Goal: Information Seeking & Learning: Compare options

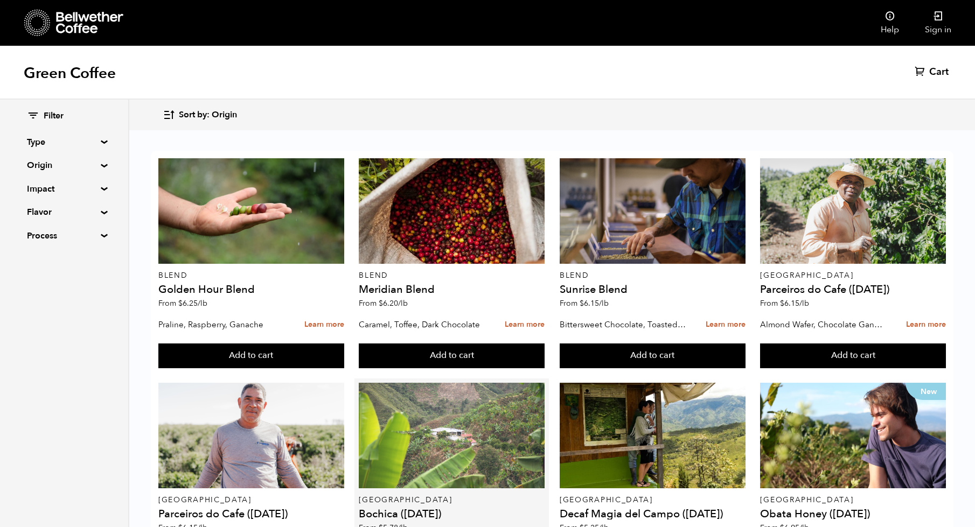
scroll to position [110, 0]
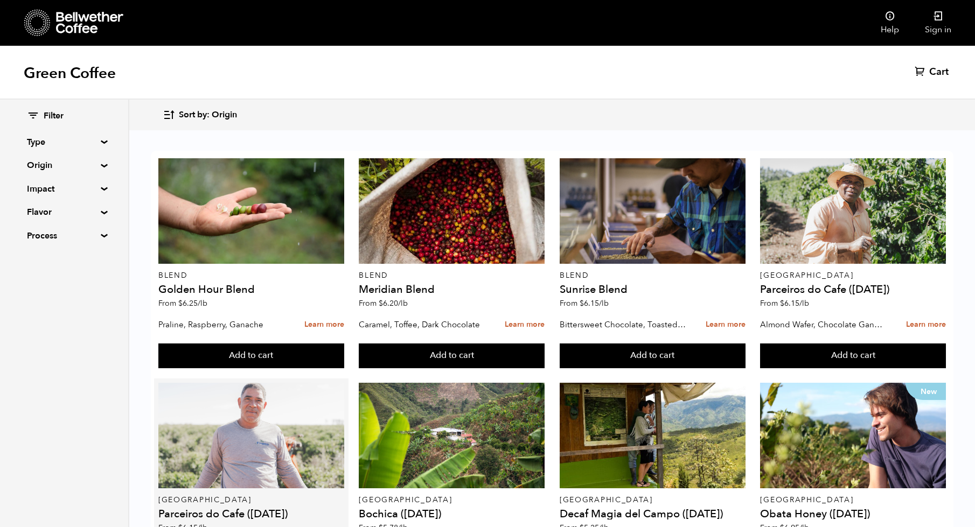
click at [179, 383] on div at bounding box center [251, 436] width 186 height 106
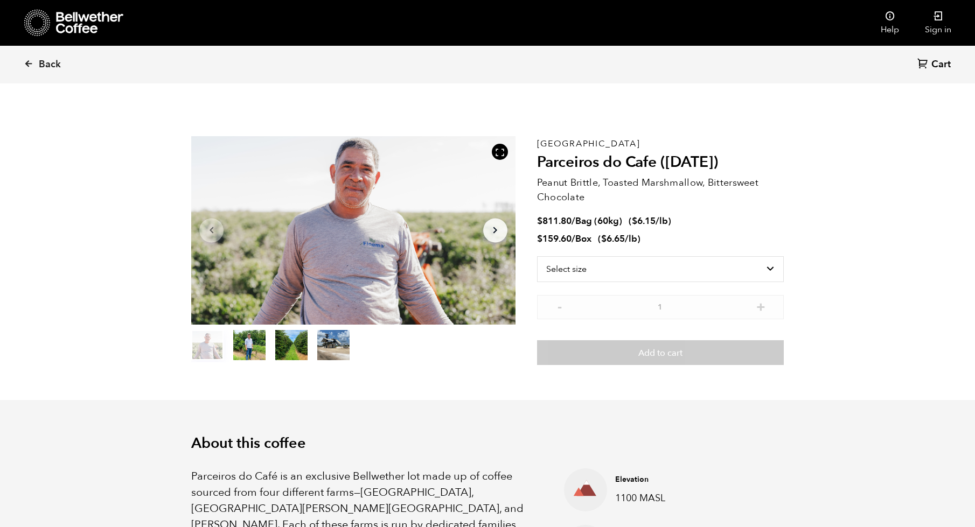
scroll to position [469, 574]
click at [36, 61] on link "Back" at bounding box center [57, 64] width 67 height 37
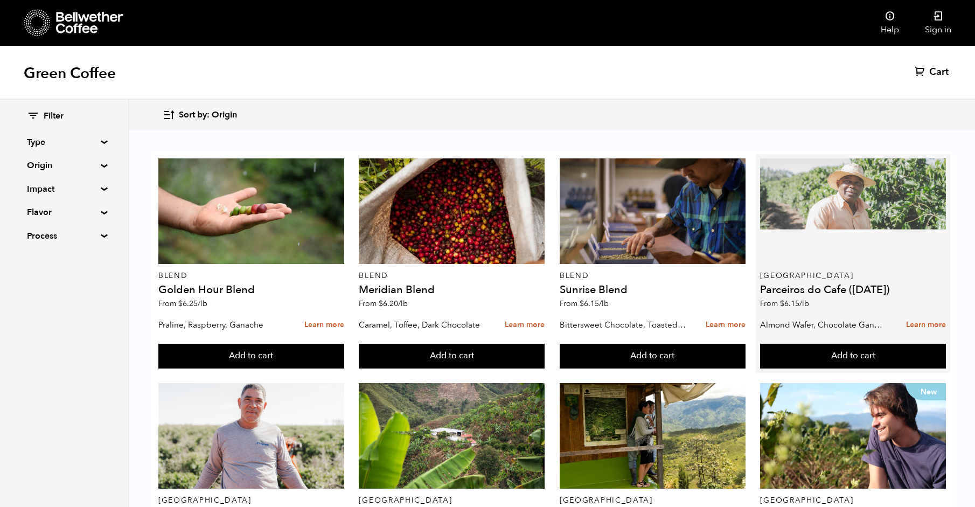
click at [812, 173] on div at bounding box center [853, 211] width 186 height 106
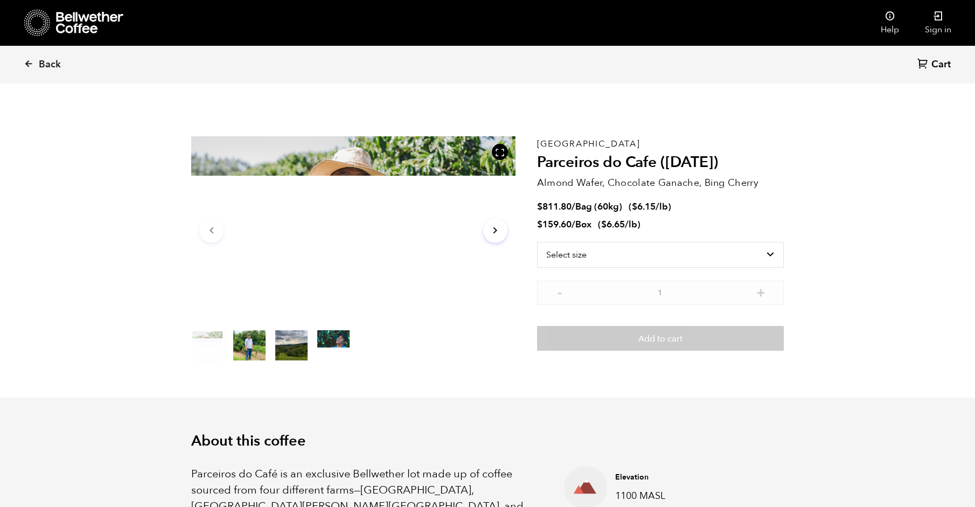
scroll to position [469, 574]
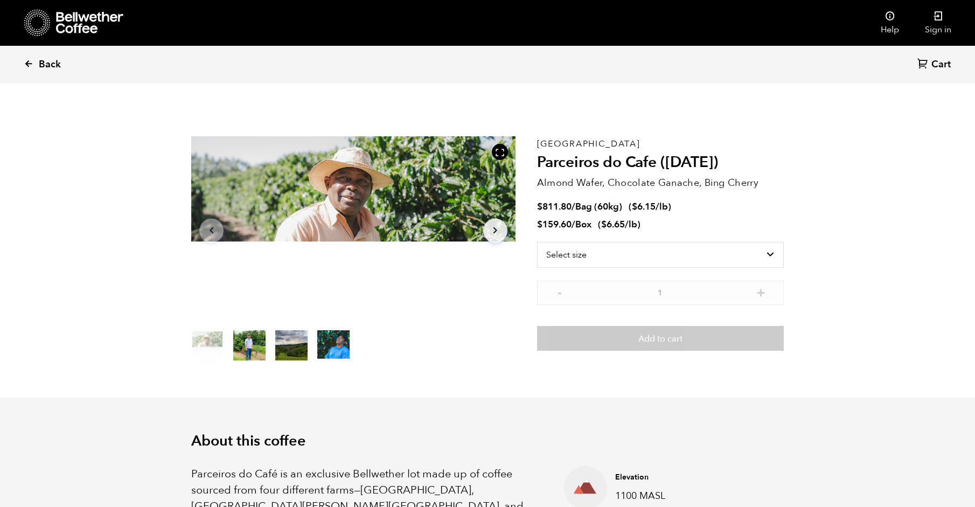
click at [39, 61] on span "Back" at bounding box center [50, 64] width 22 height 13
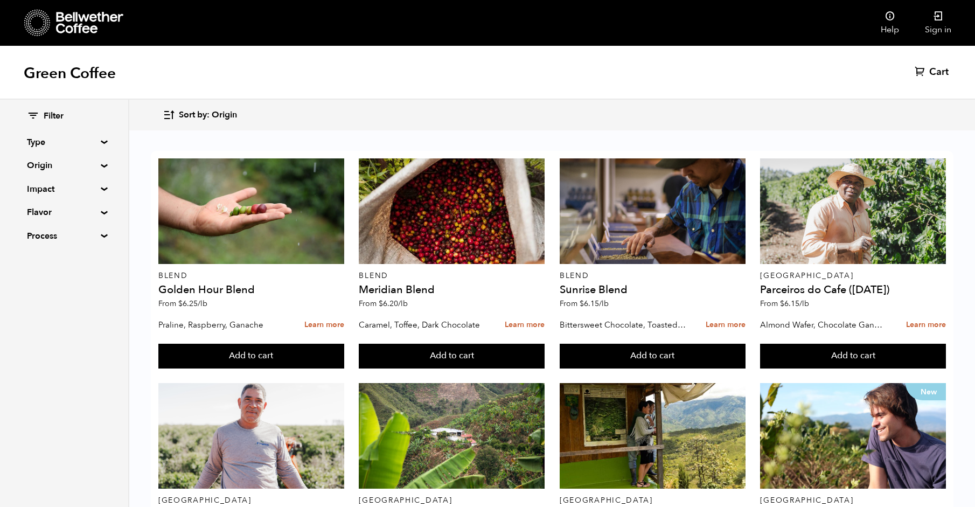
scroll to position [356, 0]
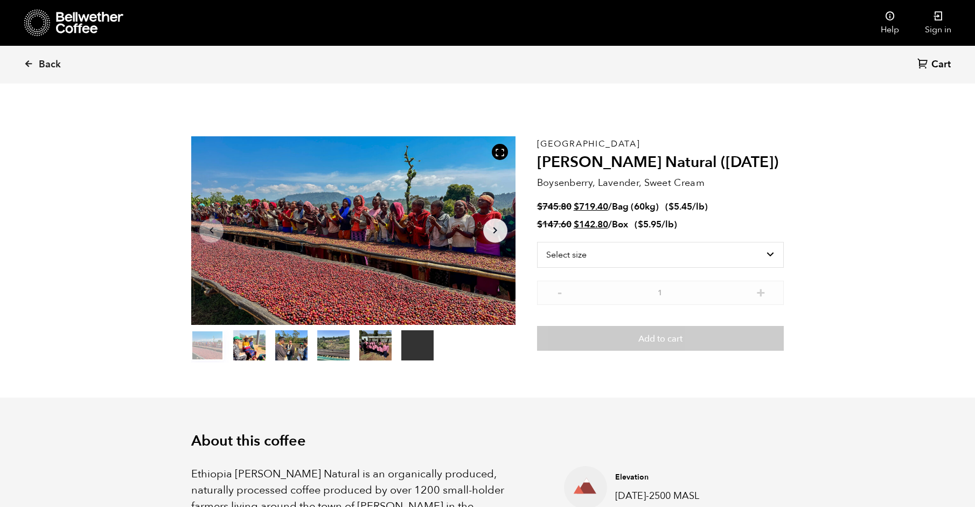
scroll to position [469, 574]
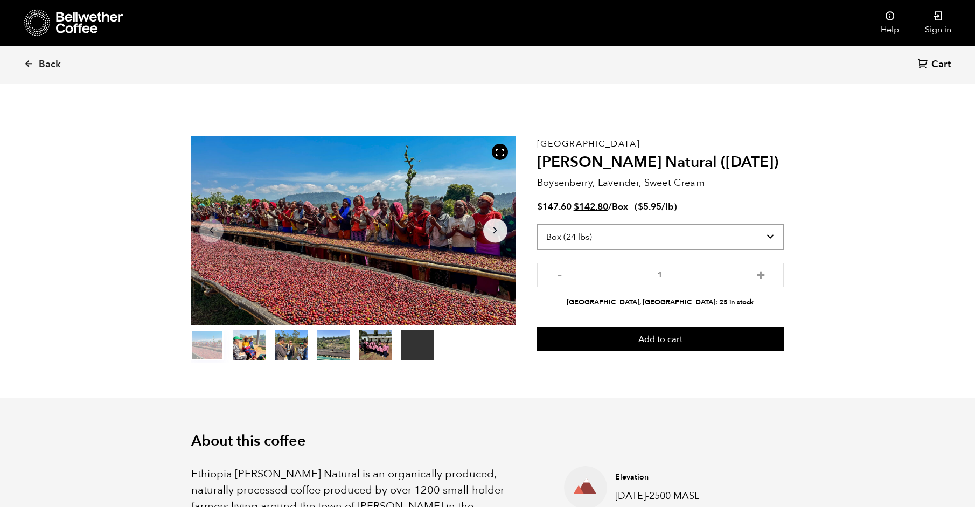
select select "bag-3"
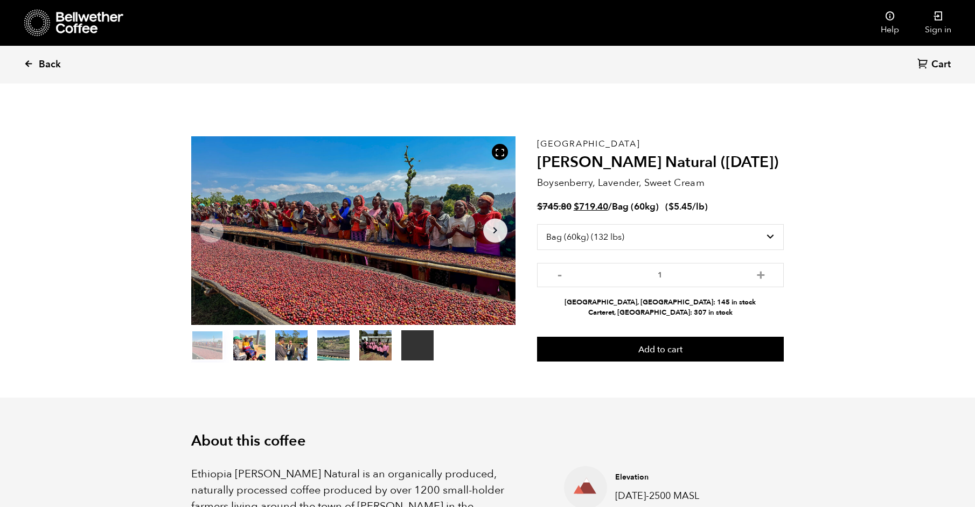
click at [53, 64] on span "Back" at bounding box center [50, 64] width 22 height 13
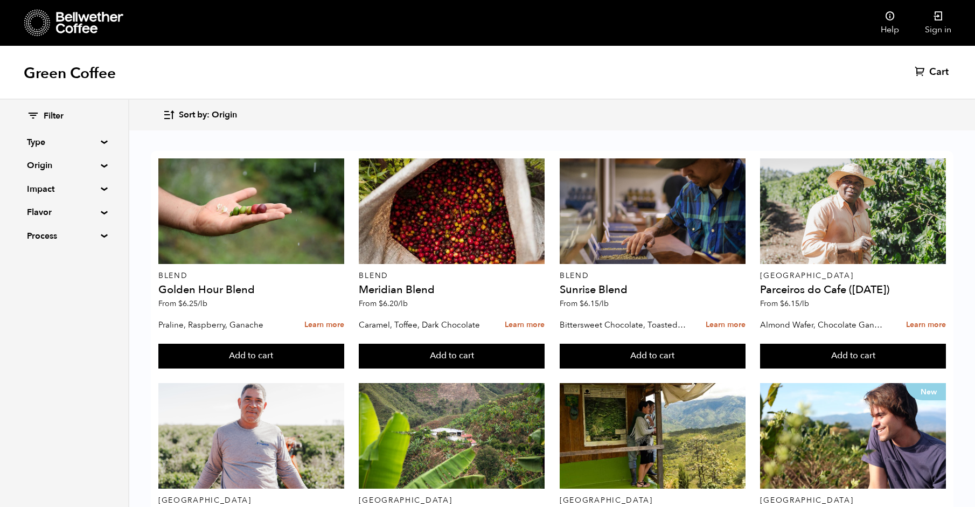
scroll to position [412, 0]
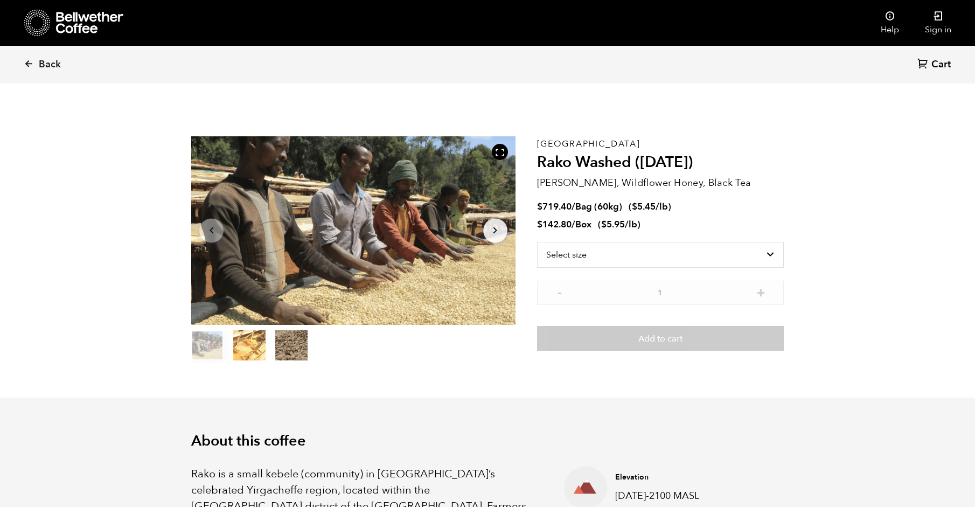
scroll to position [469, 574]
click at [25, 65] on icon at bounding box center [29, 64] width 10 height 10
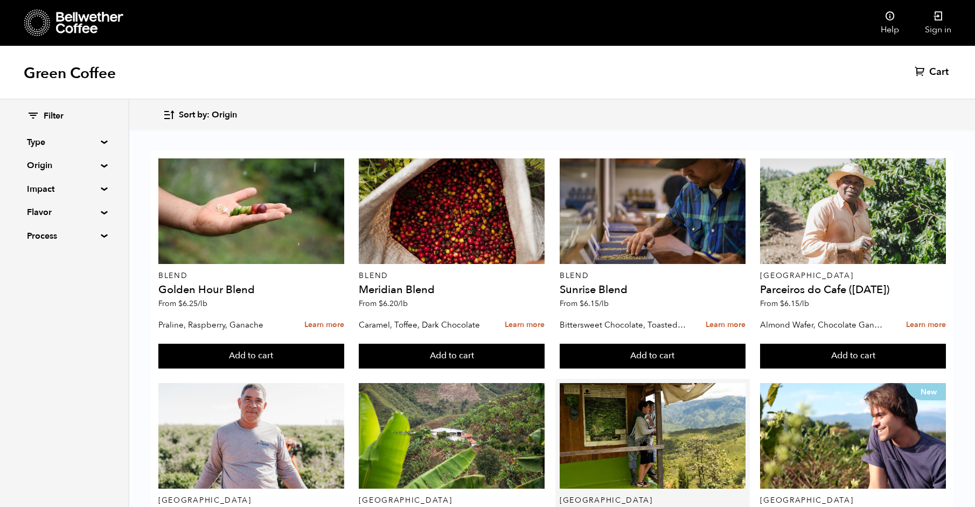
scroll to position [232, 0]
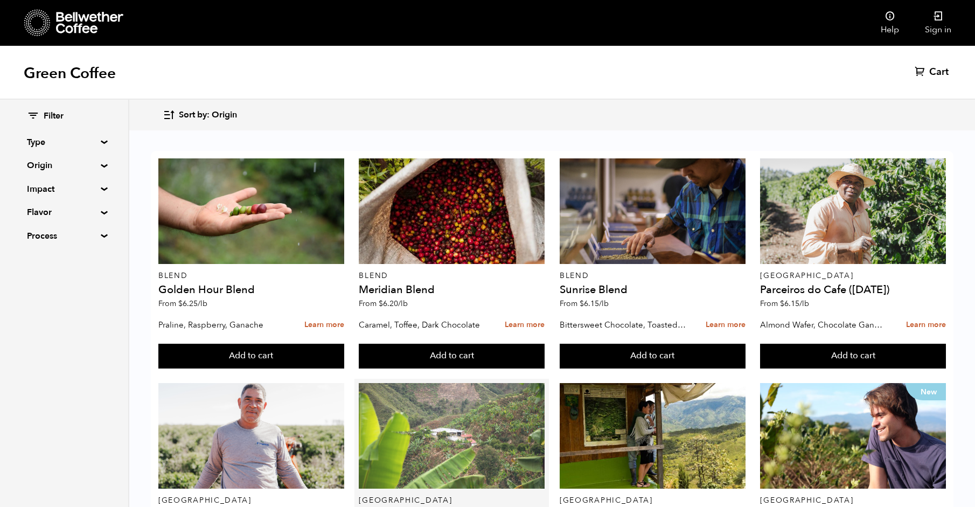
click at [393, 383] on div at bounding box center [452, 436] width 186 height 106
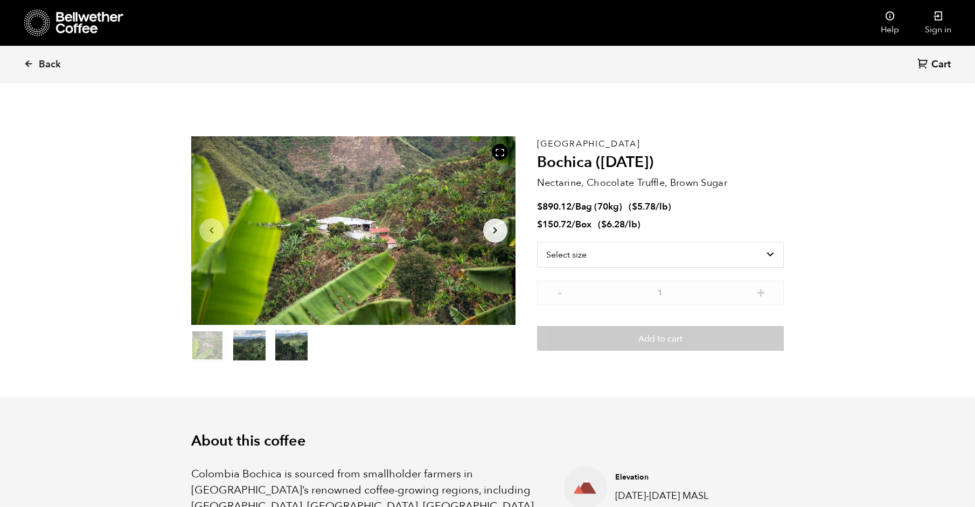
scroll to position [469, 574]
select select "bag"
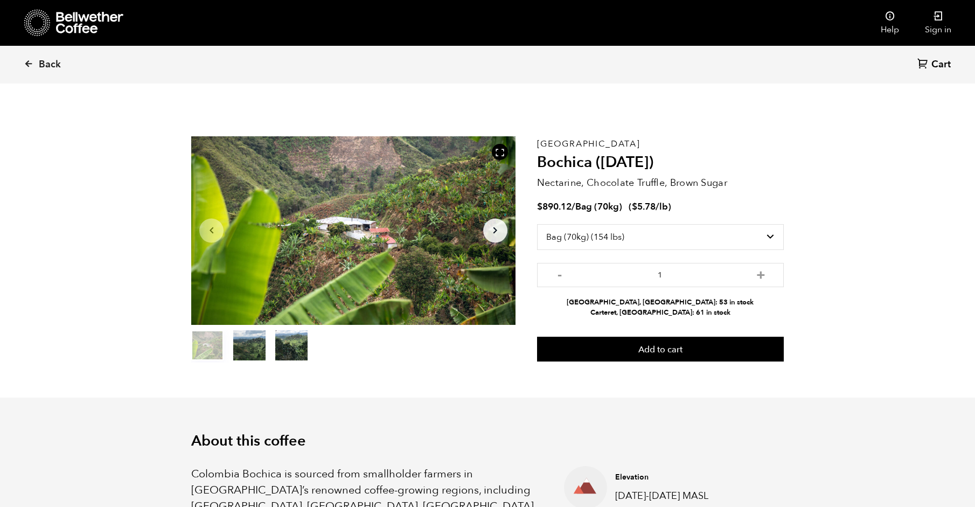
click at [35, 61] on link "Back" at bounding box center [57, 64] width 67 height 37
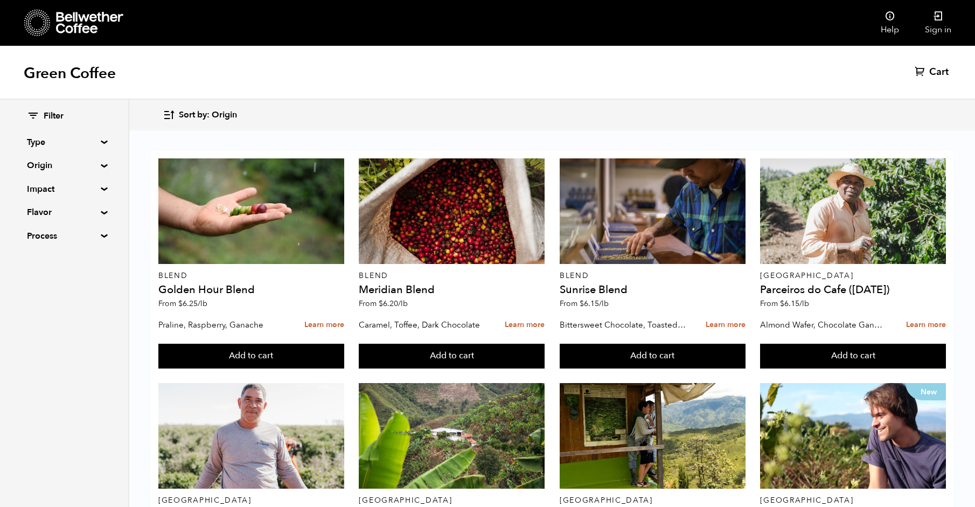
scroll to position [743, 0]
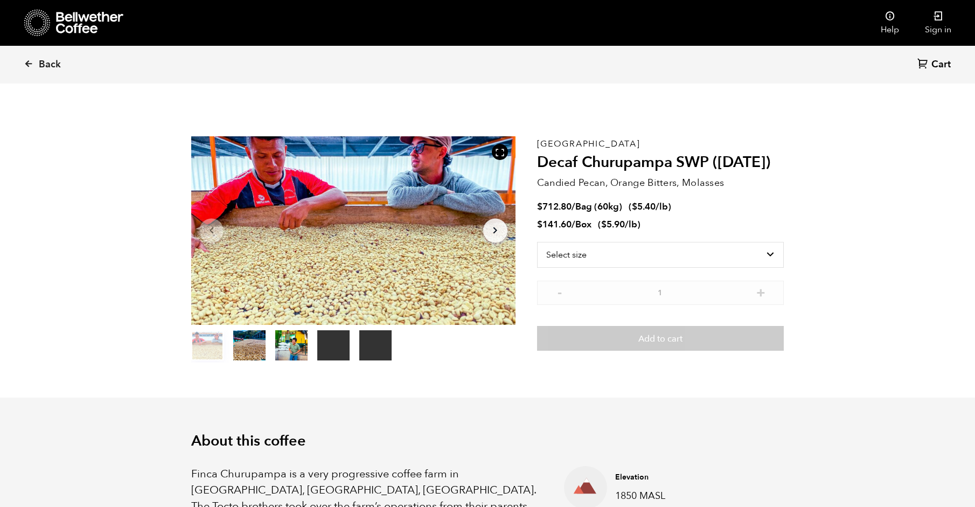
scroll to position [469, 574]
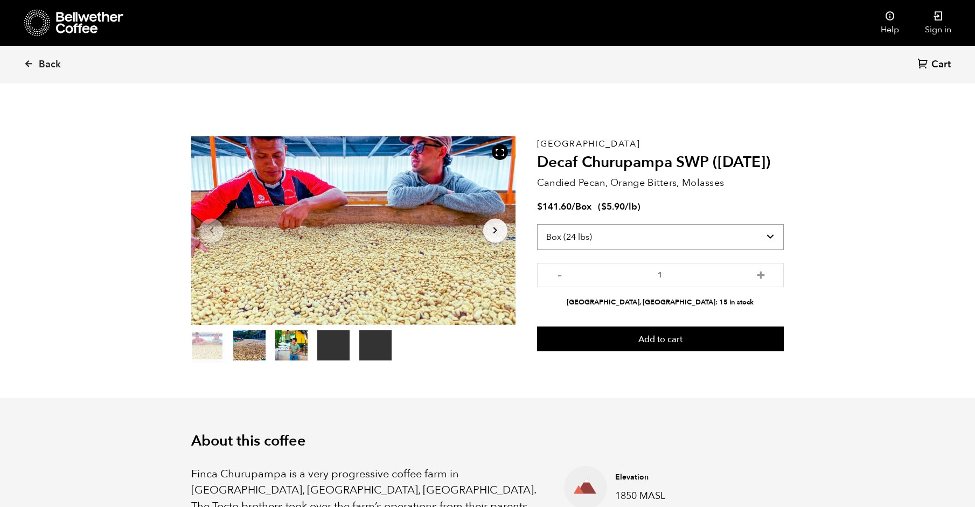
select select "bag-3"
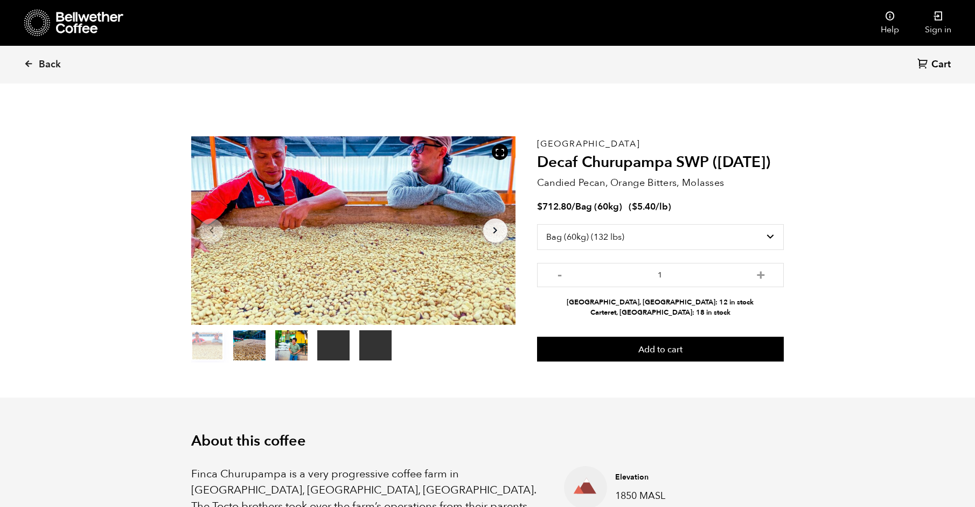
click at [40, 66] on span "Back" at bounding box center [50, 64] width 22 height 13
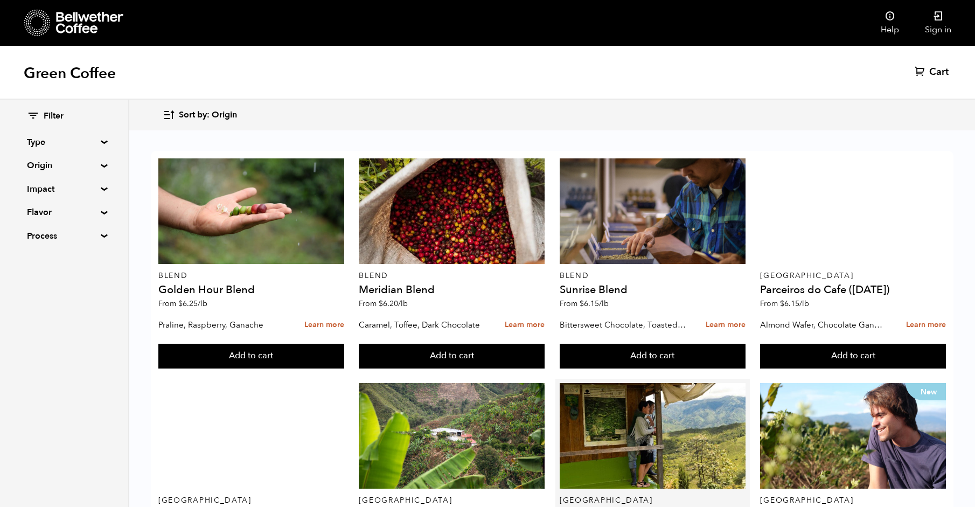
scroll to position [152, 0]
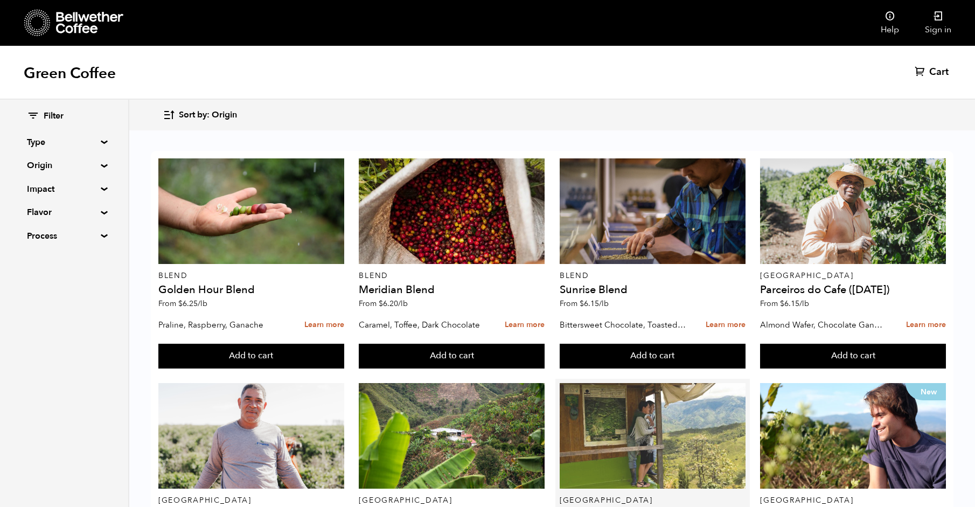
click at [709, 383] on div at bounding box center [653, 436] width 186 height 106
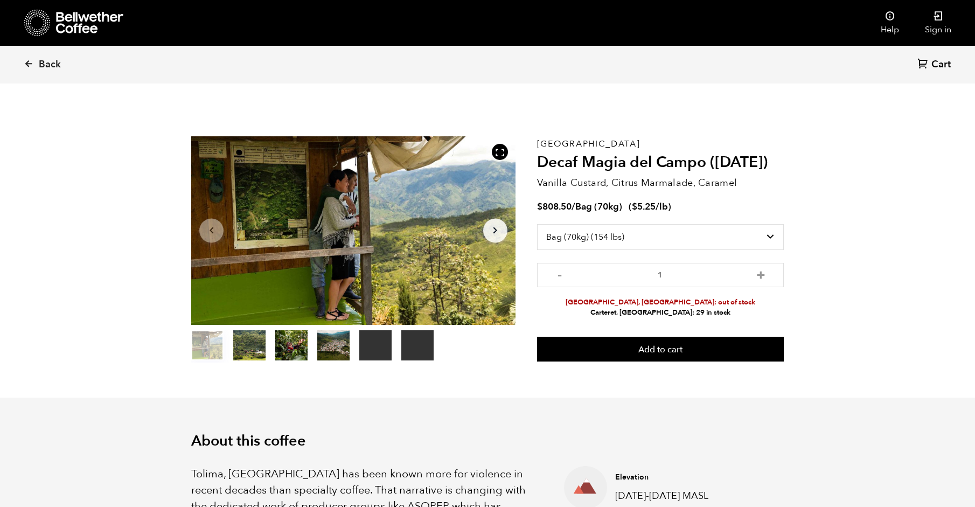
select select "box"
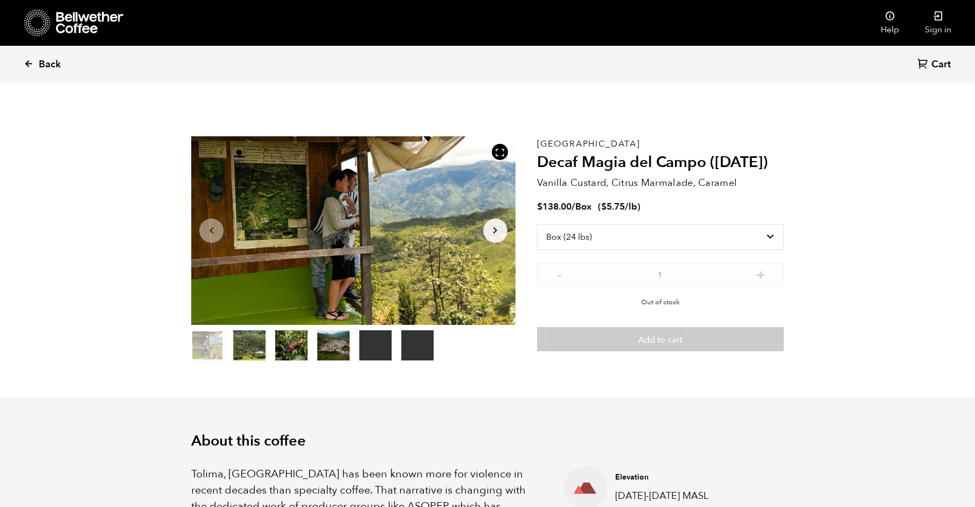
click at [42, 68] on span "Back" at bounding box center [50, 64] width 22 height 13
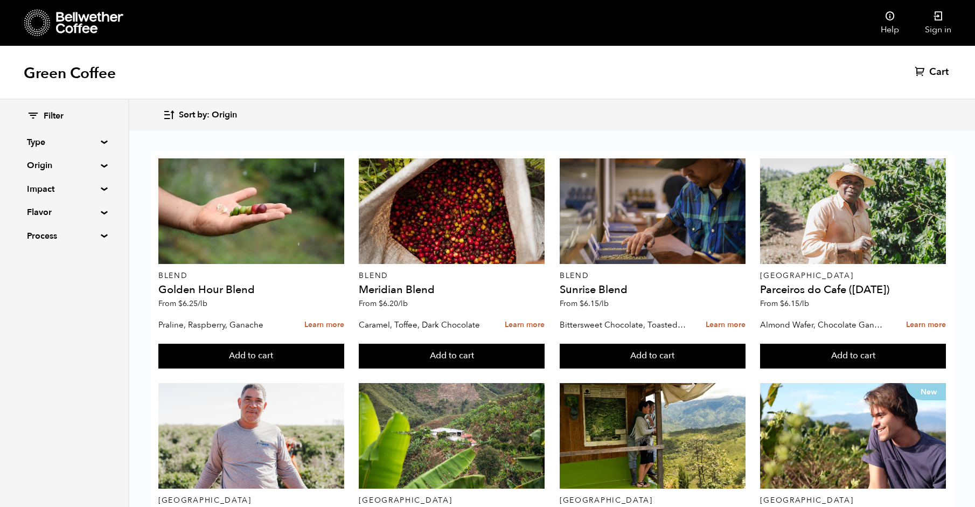
scroll to position [675, 0]
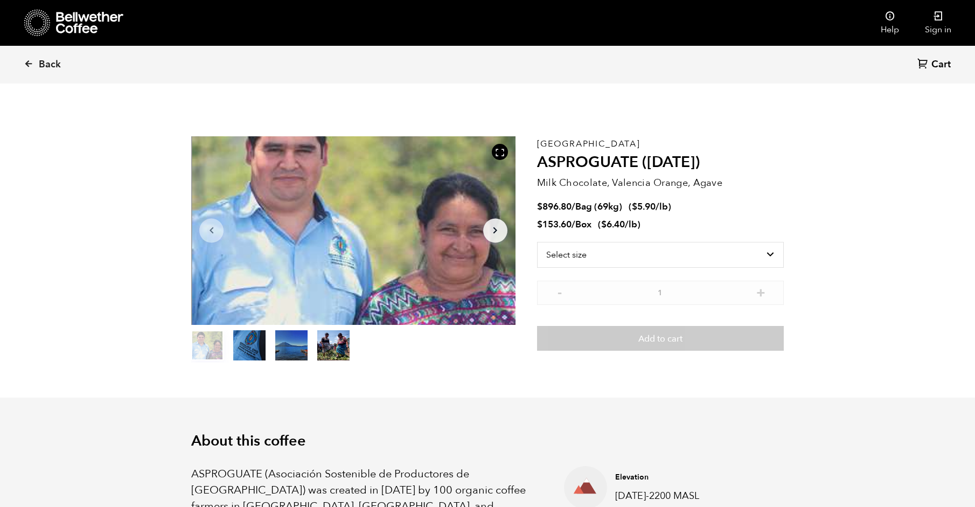
scroll to position [469, 574]
select select "bag-2"
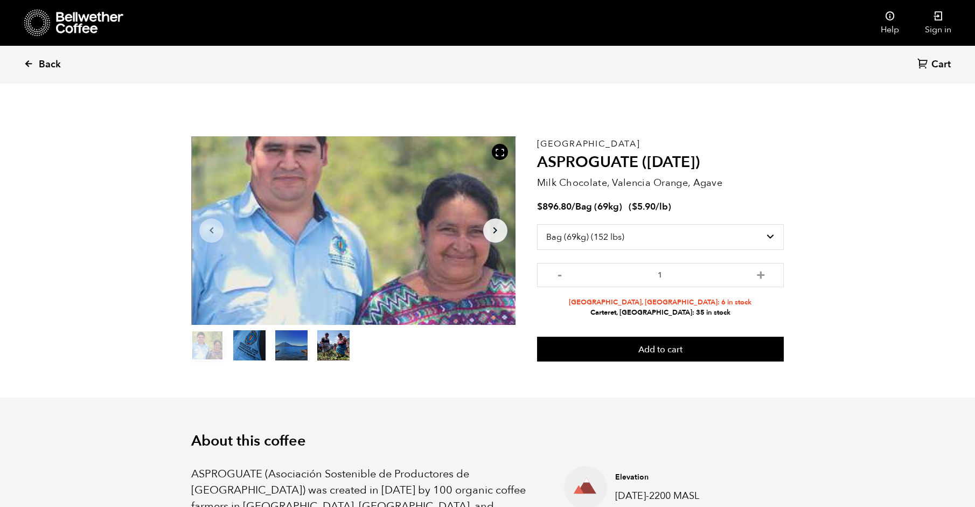
click at [51, 62] on span "Back" at bounding box center [50, 64] width 22 height 13
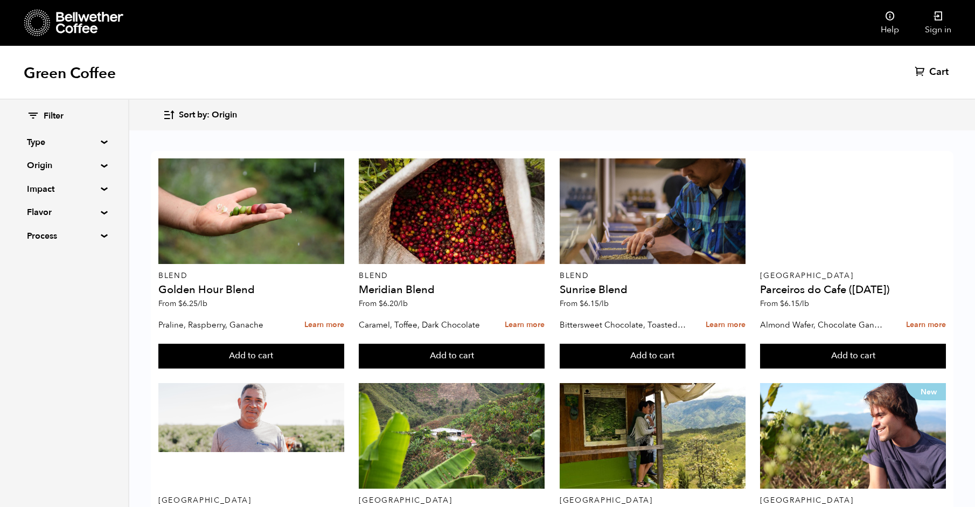
scroll to position [567, 0]
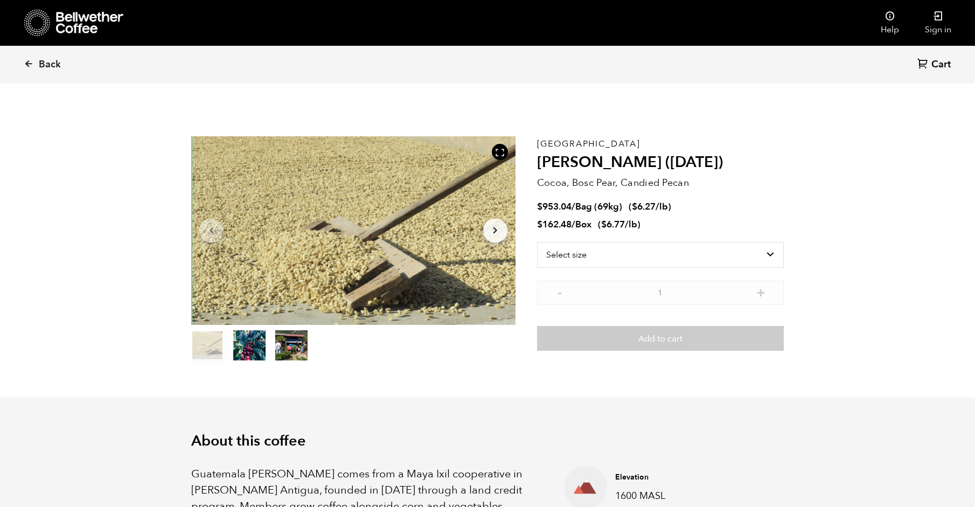
scroll to position [469, 574]
select select "bag-2"
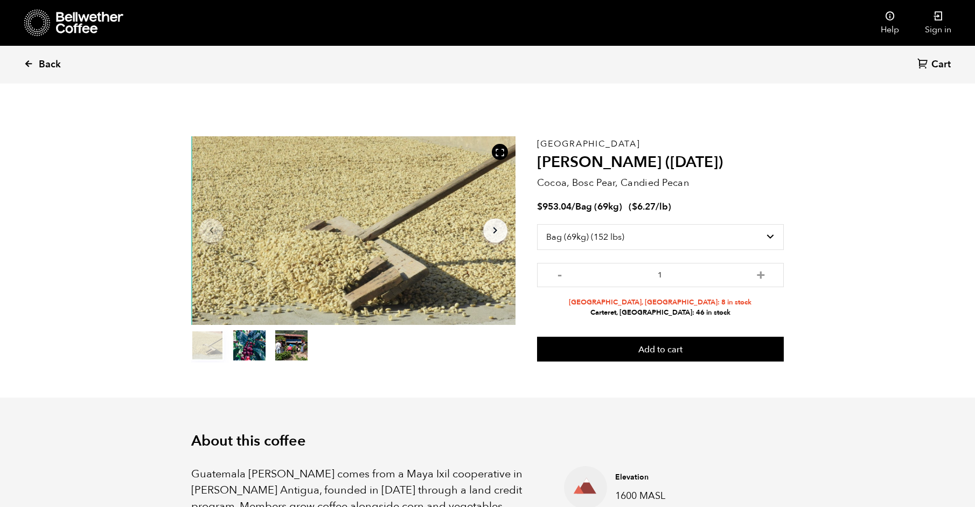
click at [60, 64] on span "Back" at bounding box center [50, 64] width 22 height 13
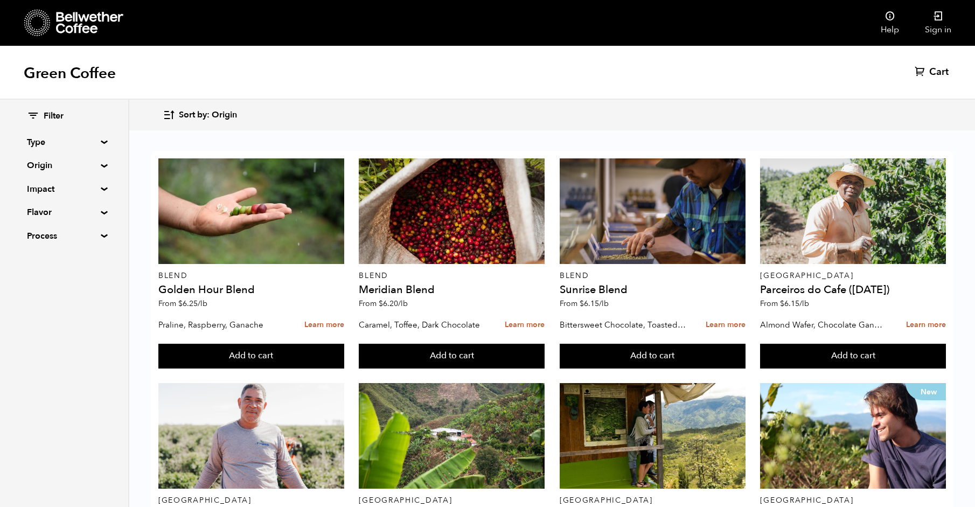
scroll to position [440, 0]
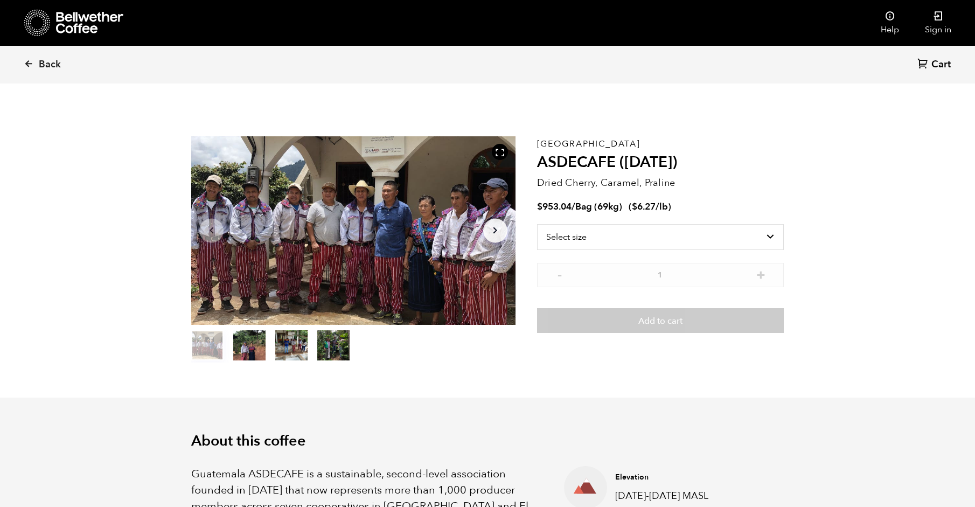
scroll to position [469, 574]
select select "bag-2"
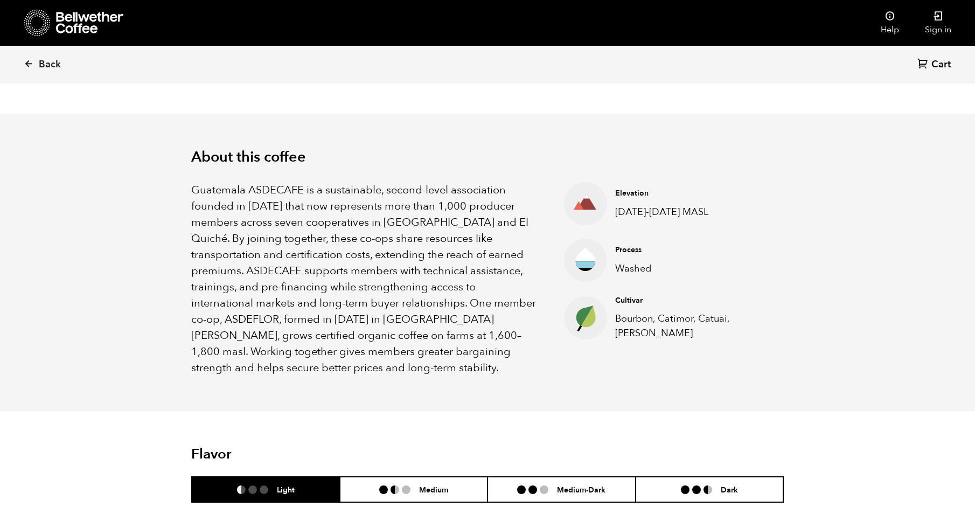
scroll to position [487, 0]
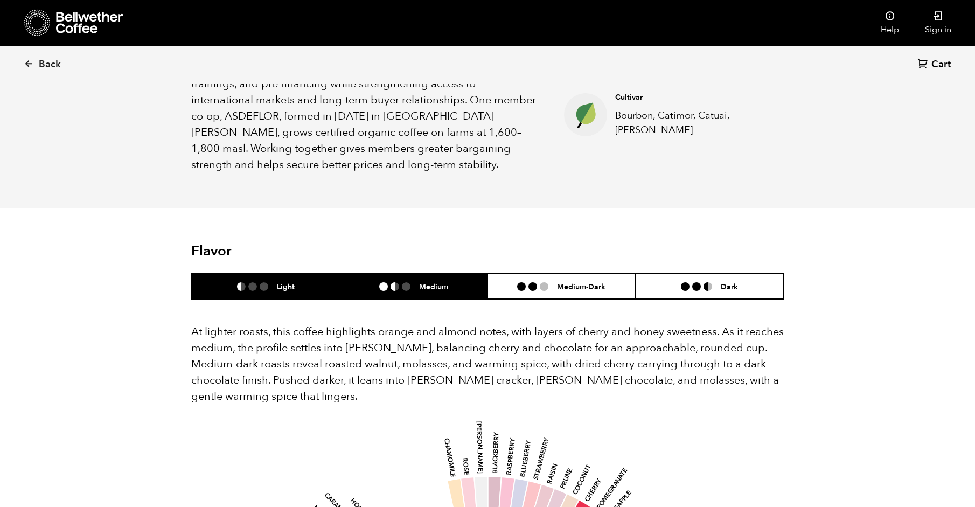
click at [430, 292] on li "Medium" at bounding box center [414, 286] width 148 height 25
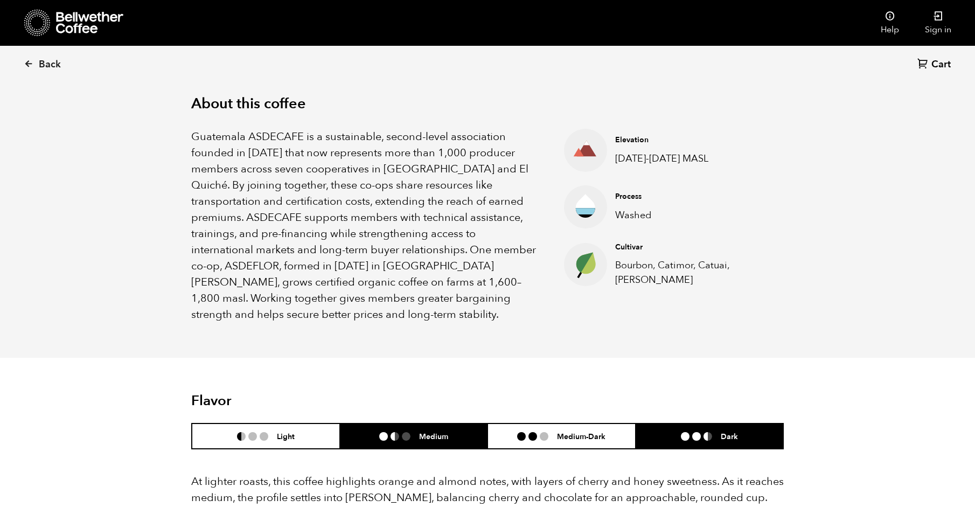
scroll to position [257, 0]
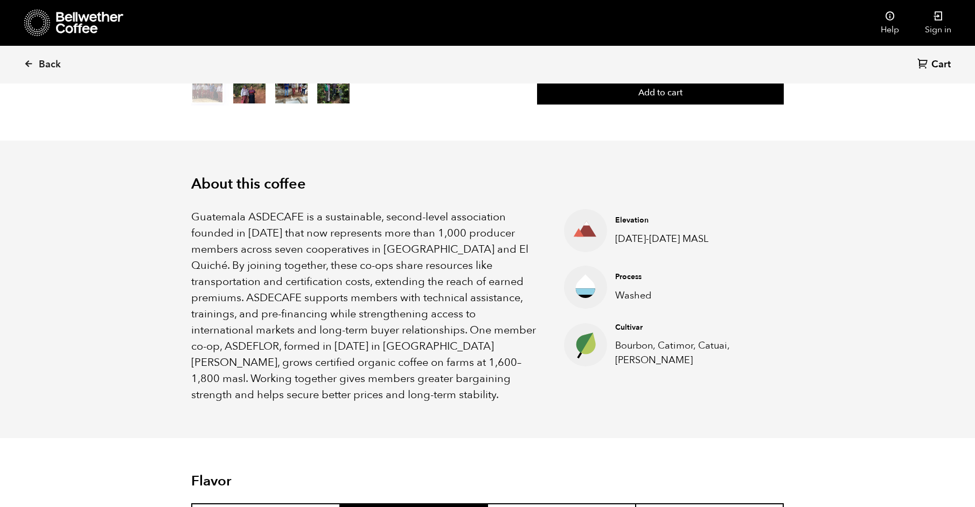
click at [971, 221] on section "About this coffee [GEOGRAPHIC_DATA] ASDECAFE is a sustainable, second-level ass…" at bounding box center [487, 289] width 975 height 297
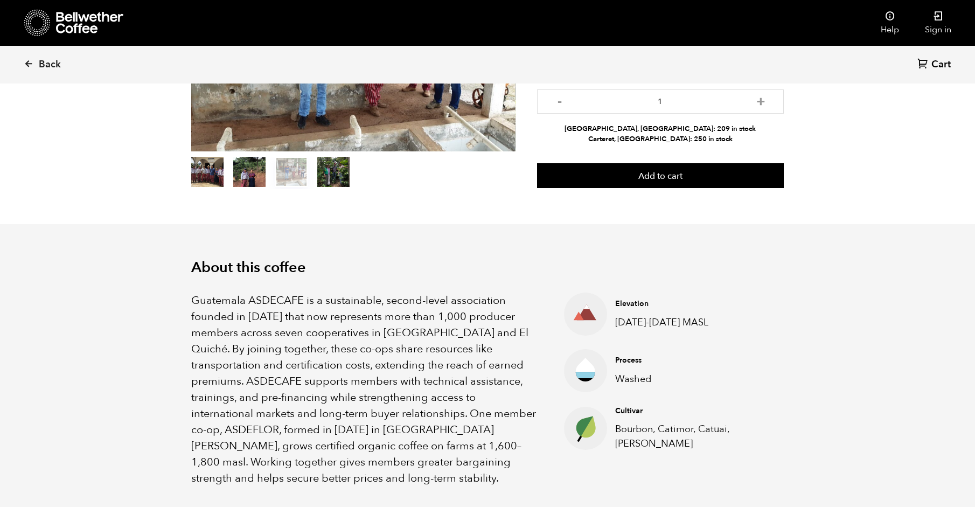
scroll to position [0, 0]
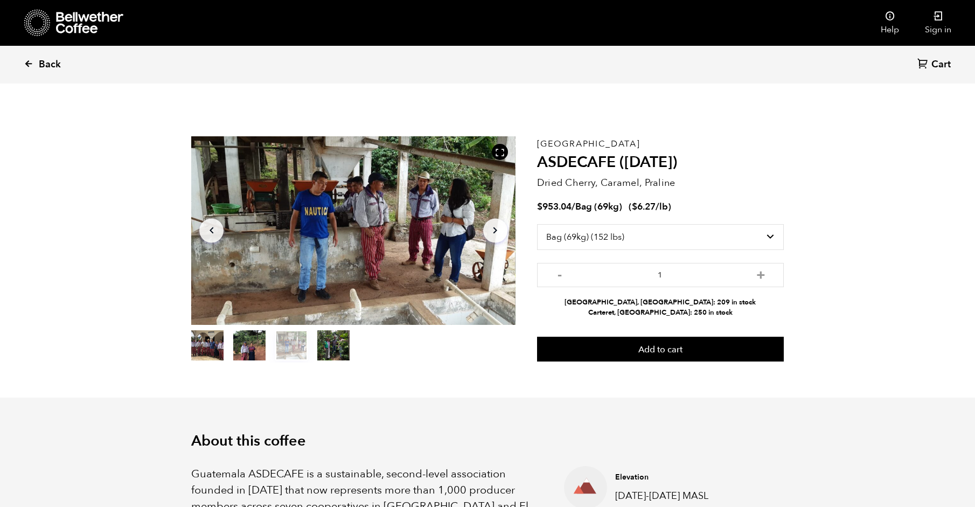
click at [60, 65] on span "Back" at bounding box center [50, 64] width 22 height 13
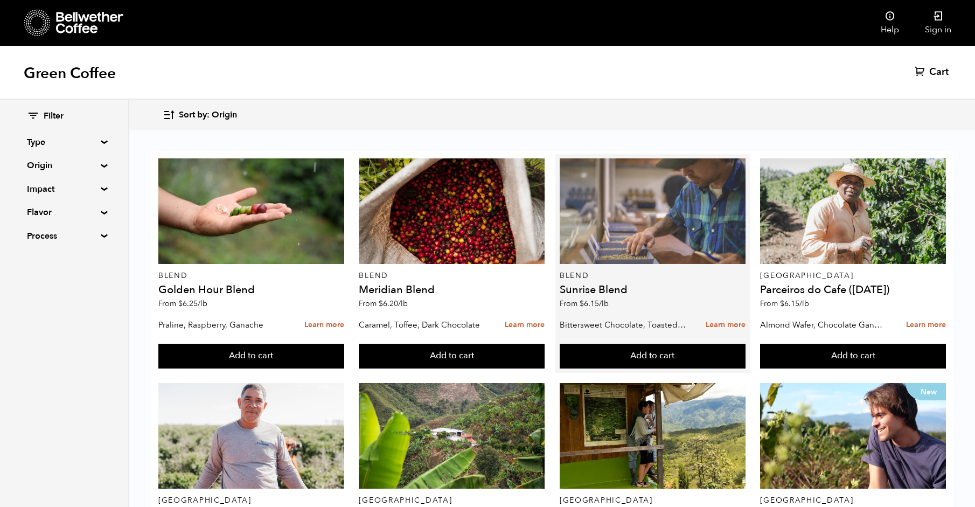
scroll to position [198, 0]
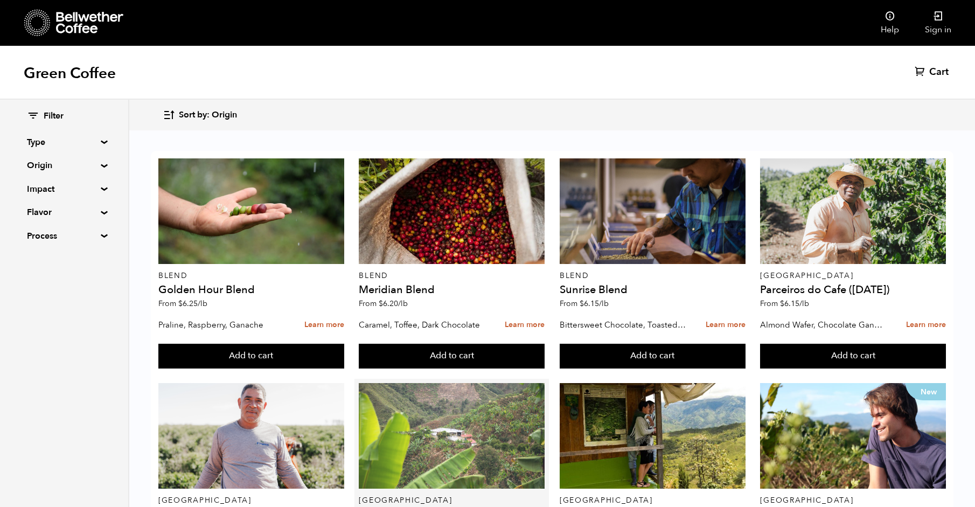
click at [425, 383] on div at bounding box center [452, 436] width 186 height 106
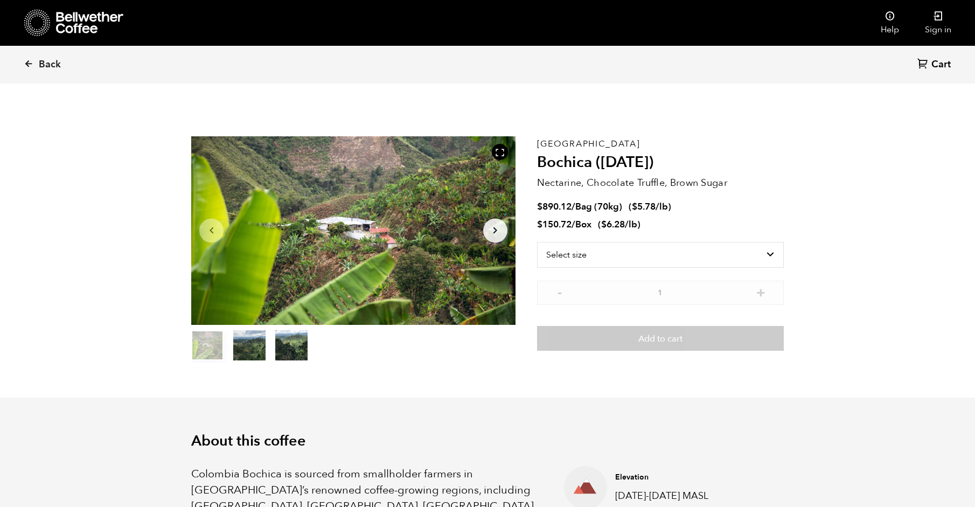
scroll to position [469, 574]
click at [707, 253] on select "Select size Bag (70kg) (154 lbs) Box (24 lbs)" at bounding box center [660, 255] width 247 height 26
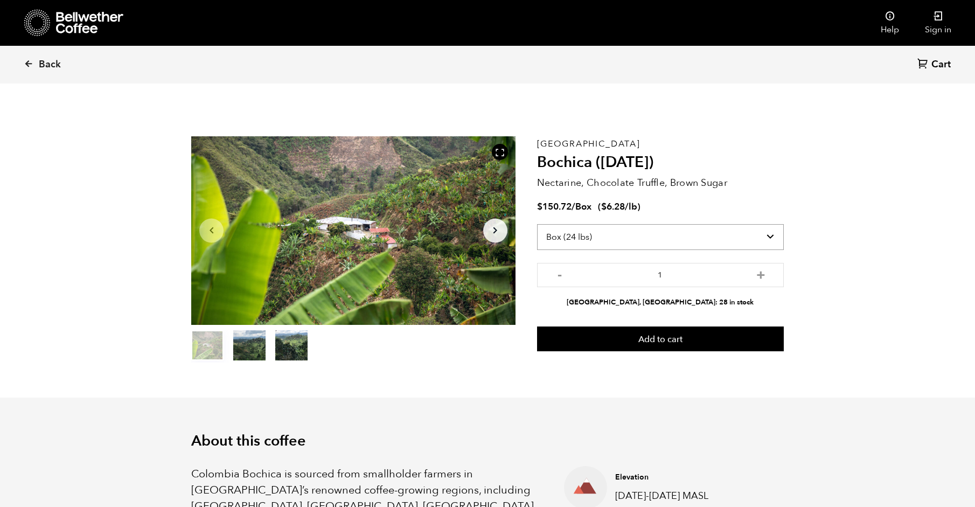
select select "bag"
